Goal: Download file/media

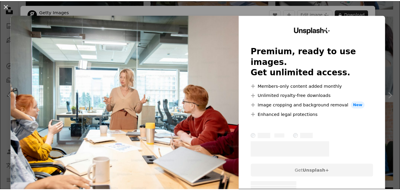
scroll to position [554, 0]
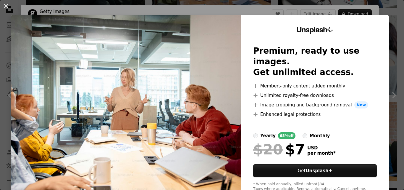
click at [112, 72] on img at bounding box center [126, 109] width 230 height 188
click at [219, 11] on div "An X shape Unsplash+ Premium, ready to use images. Get unlimited access. A plus…" at bounding box center [202, 95] width 404 height 190
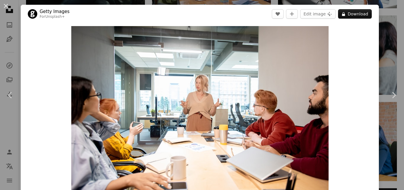
click at [6, 7] on button "An X shape" at bounding box center [5, 5] width 7 height 7
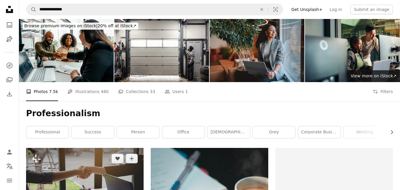
scroll to position [77, 0]
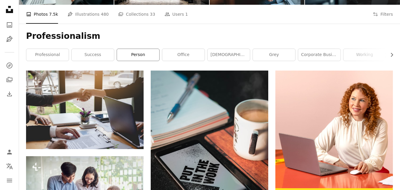
click at [144, 57] on link "person" at bounding box center [138, 55] width 42 height 12
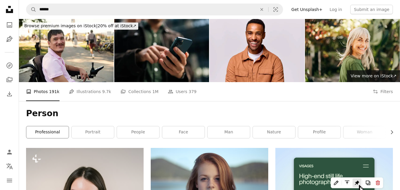
click at [44, 132] on link "professional" at bounding box center [47, 132] width 42 height 12
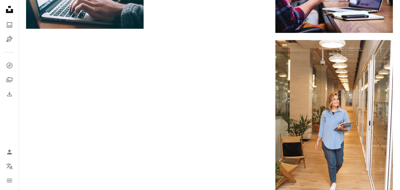
scroll to position [989, 0]
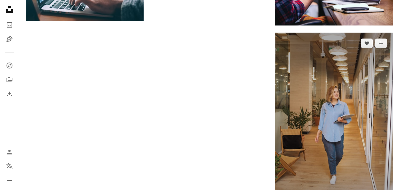
click at [344, 139] on img at bounding box center [333, 121] width 117 height 176
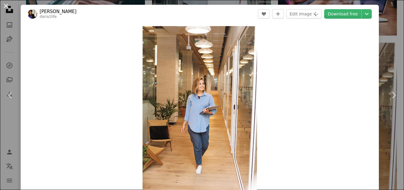
click at [5, 4] on button "An X shape" at bounding box center [5, 5] width 7 height 7
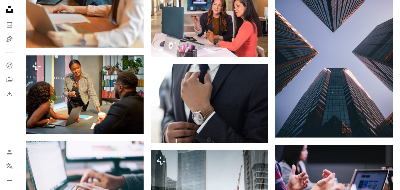
scroll to position [787, 0]
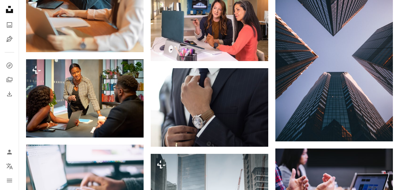
drag, startPoint x: 398, startPoint y: 73, endPoint x: 398, endPoint y: 67, distance: 6.2
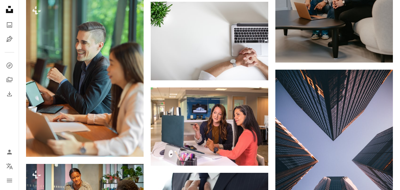
scroll to position [687, 0]
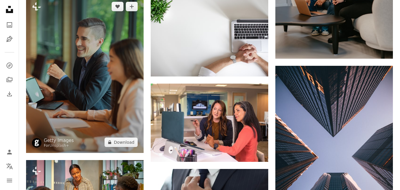
click at [80, 79] on img at bounding box center [84, 74] width 117 height 157
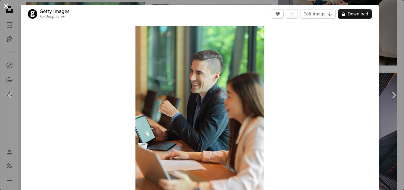
click at [4, 5] on button "An X shape" at bounding box center [5, 5] width 7 height 7
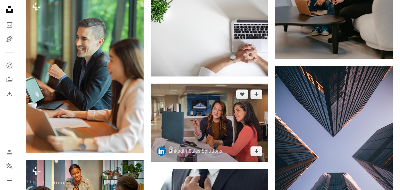
click at [198, 136] on img at bounding box center [209, 122] width 117 height 78
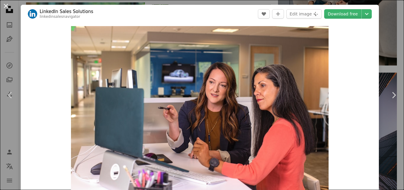
click at [4, 7] on button "An X shape" at bounding box center [5, 5] width 7 height 7
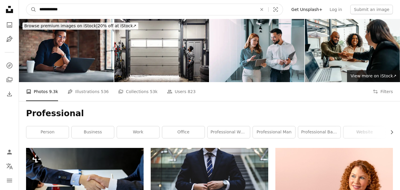
drag, startPoint x: 65, startPoint y: 10, endPoint x: 46, endPoint y: 12, distance: 18.8
click at [46, 12] on input "**********" at bounding box center [145, 9] width 219 height 11
type input "*"
type input "**********"
click button "A magnifying glass" at bounding box center [31, 9] width 10 height 11
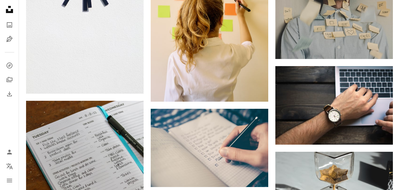
scroll to position [487, 0]
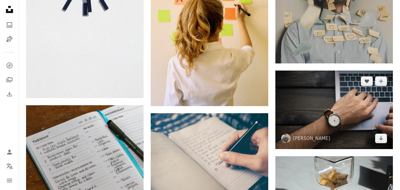
click at [338, 85] on img at bounding box center [333, 109] width 117 height 78
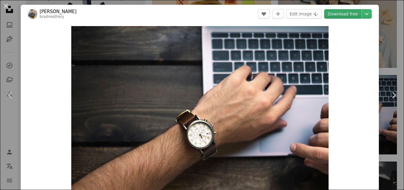
click at [331, 14] on link "Download free" at bounding box center [342, 13] width 37 height 9
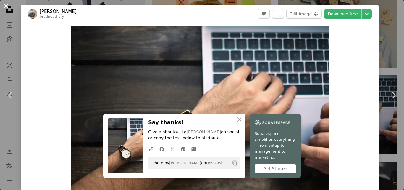
click at [5, 7] on button "An X shape" at bounding box center [5, 5] width 7 height 7
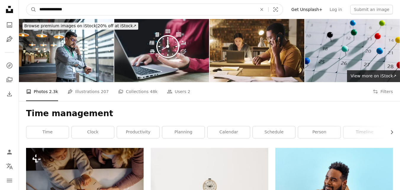
click at [75, 12] on input "**********" at bounding box center [145, 9] width 219 height 11
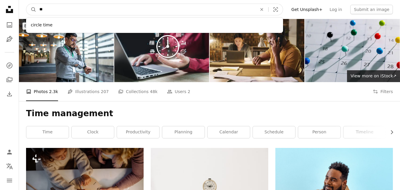
type input "*"
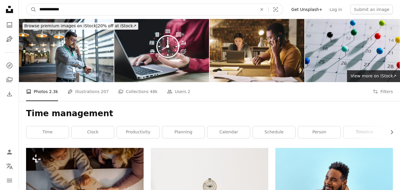
type input "**********"
click button "A magnifying glass" at bounding box center [31, 9] width 10 height 11
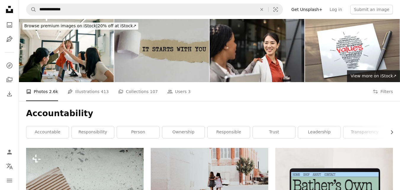
click at [154, 49] on img at bounding box center [161, 50] width 95 height 63
